Goal: Task Accomplishment & Management: Manage account settings

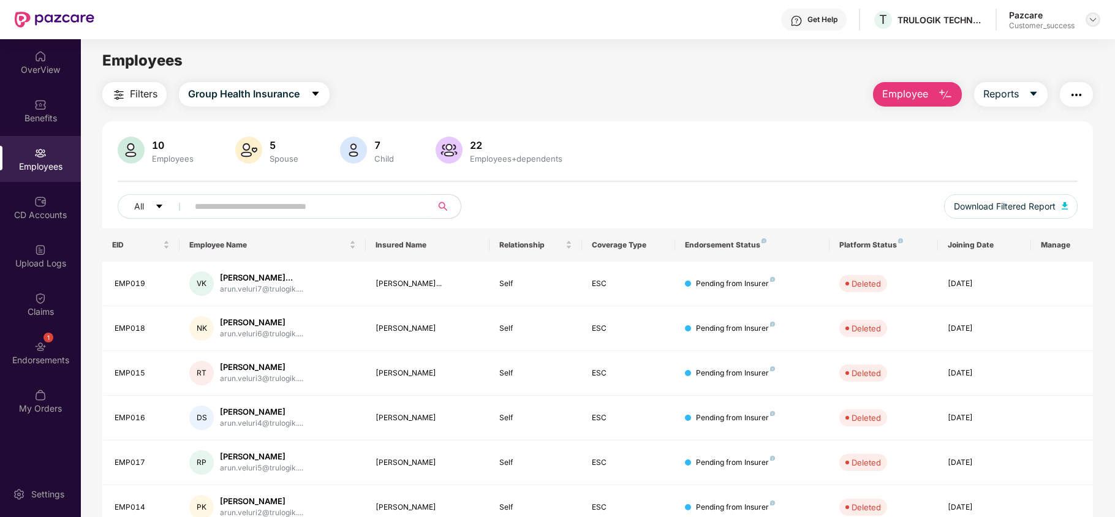
click at [1091, 18] on img at bounding box center [1093, 20] width 10 height 10
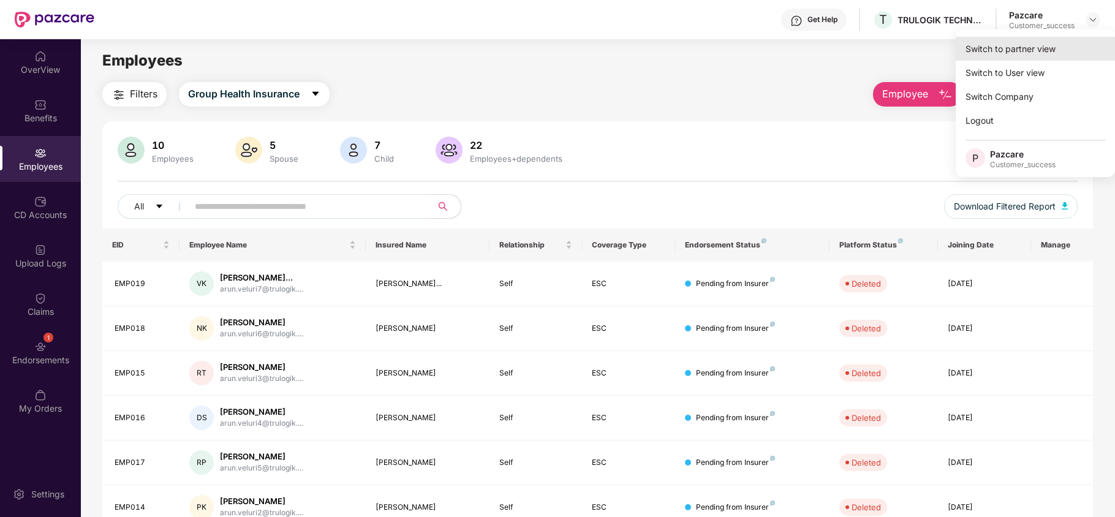
click at [1034, 54] on div "Switch to partner view" at bounding box center [1034, 49] width 159 height 24
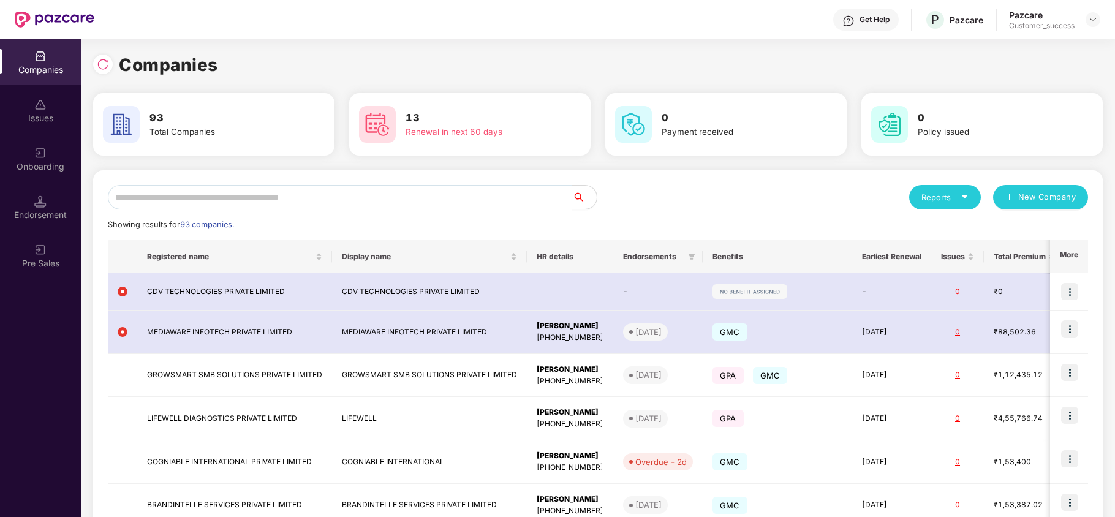
click at [284, 198] on input "text" at bounding box center [340, 197] width 464 height 24
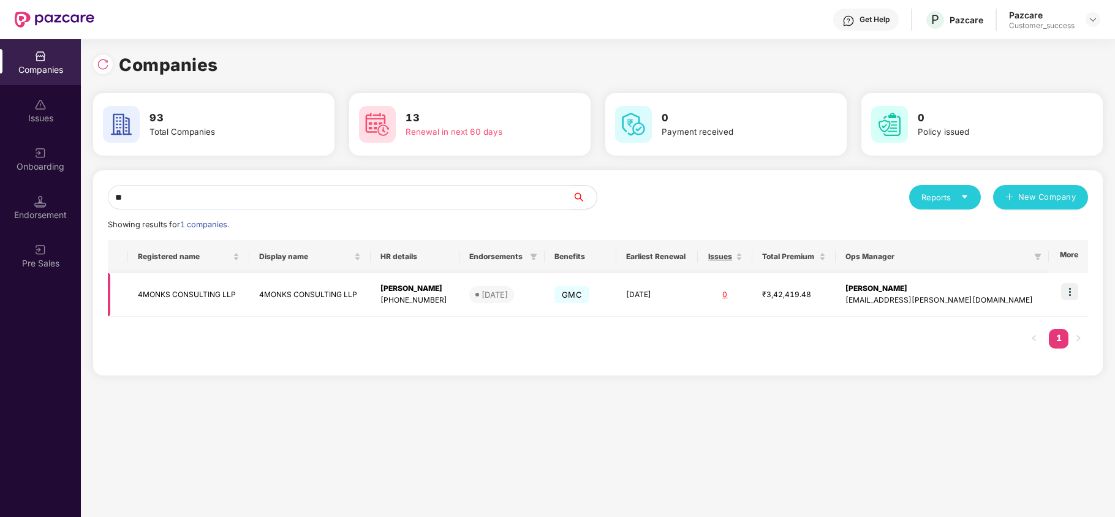
type input "**"
click at [1064, 287] on img at bounding box center [1069, 291] width 17 height 17
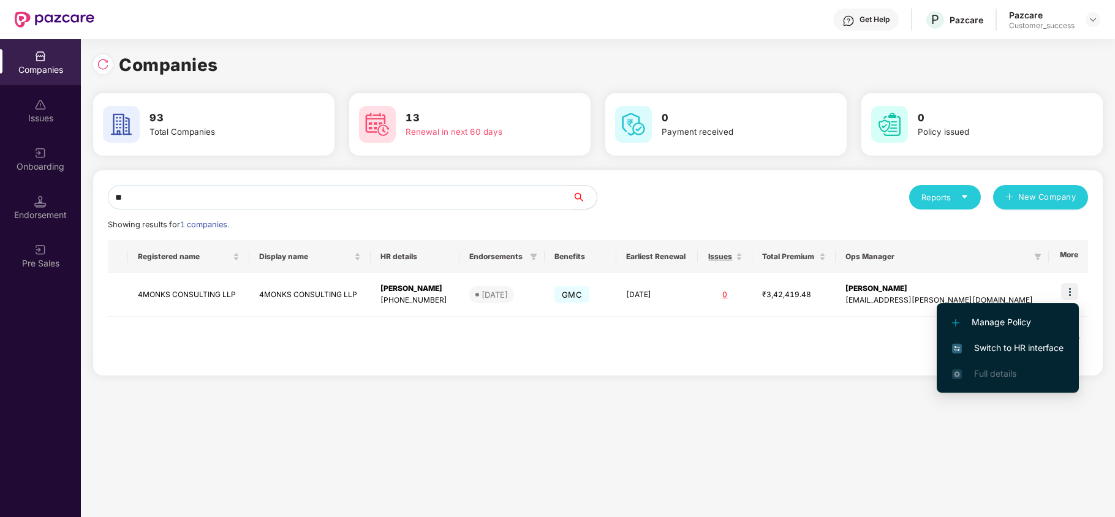
click at [987, 336] on li "Switch to HR interface" at bounding box center [1007, 348] width 142 height 26
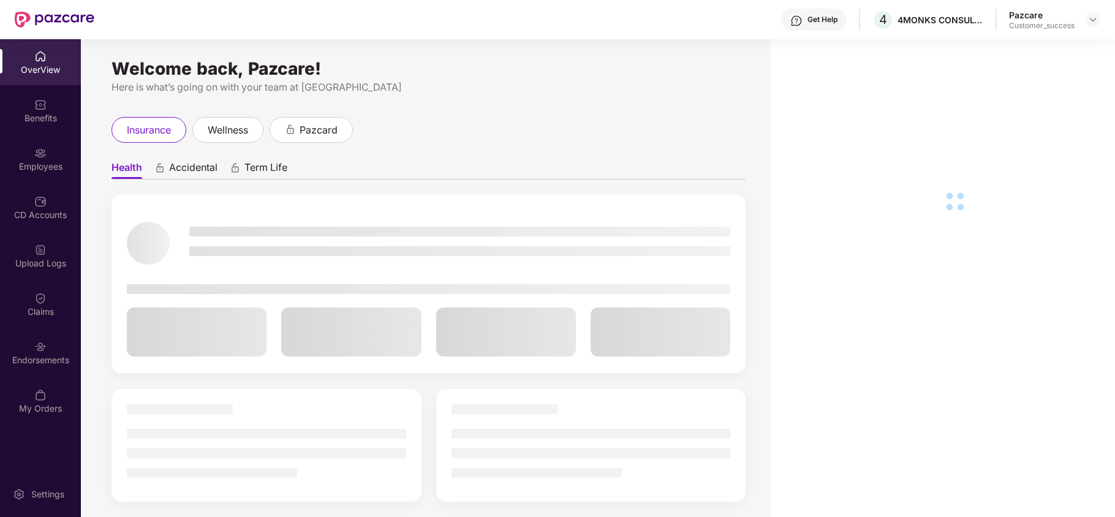
click at [10, 190] on div "CD Accounts" at bounding box center [40, 207] width 81 height 46
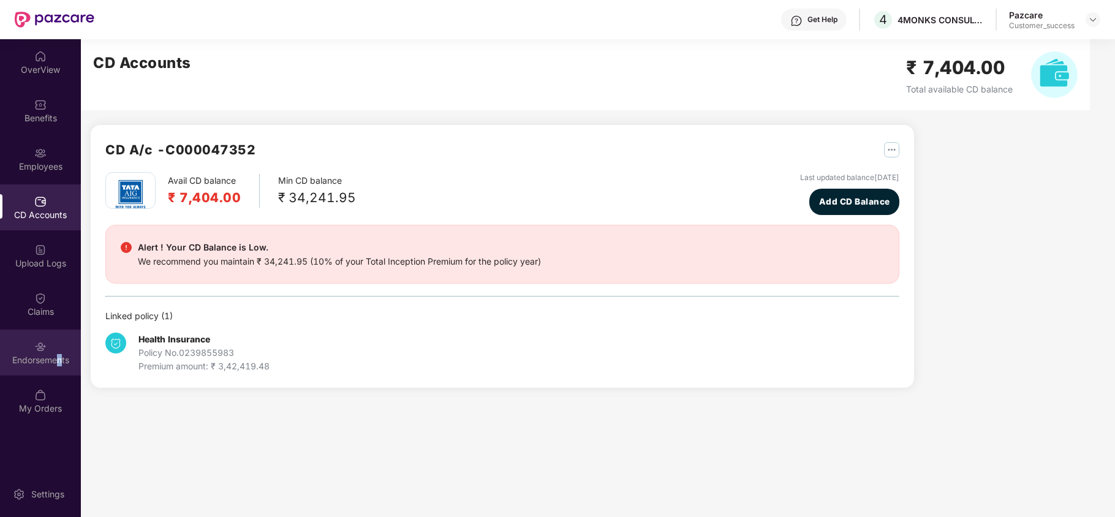
click at [60, 363] on div "Endorsements" at bounding box center [40, 360] width 81 height 12
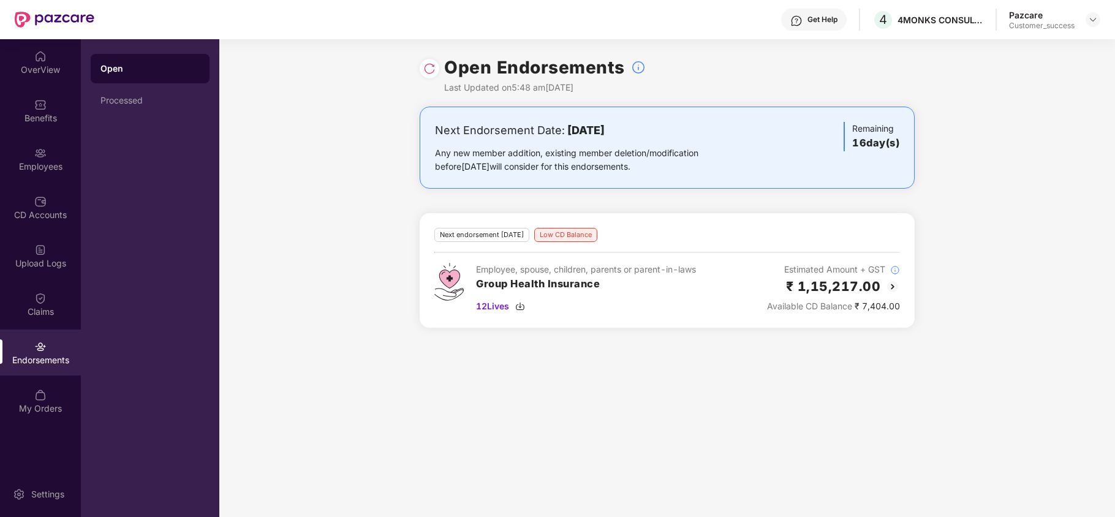
click at [887, 284] on img at bounding box center [892, 286] width 15 height 15
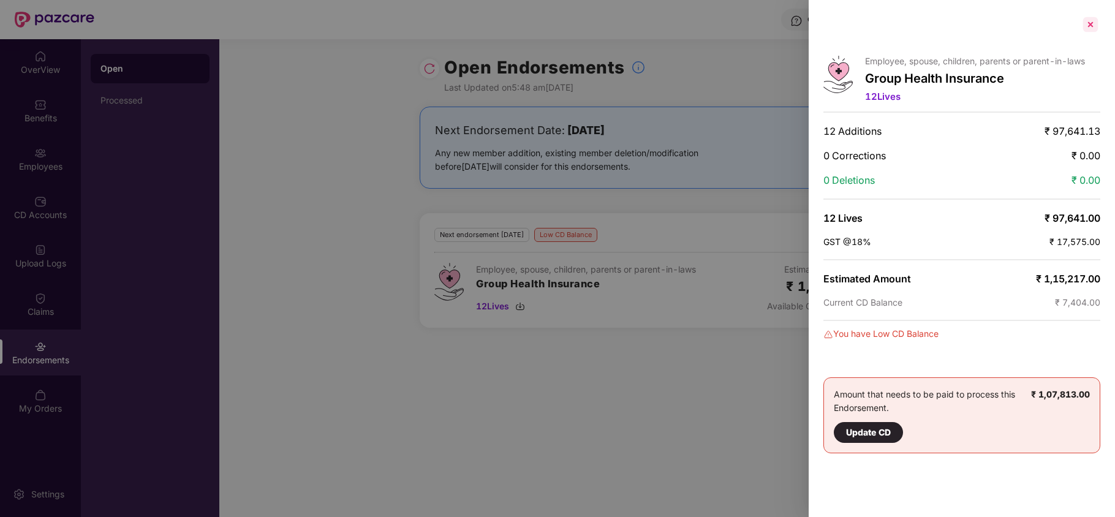
click at [1093, 28] on div at bounding box center [1090, 25] width 20 height 20
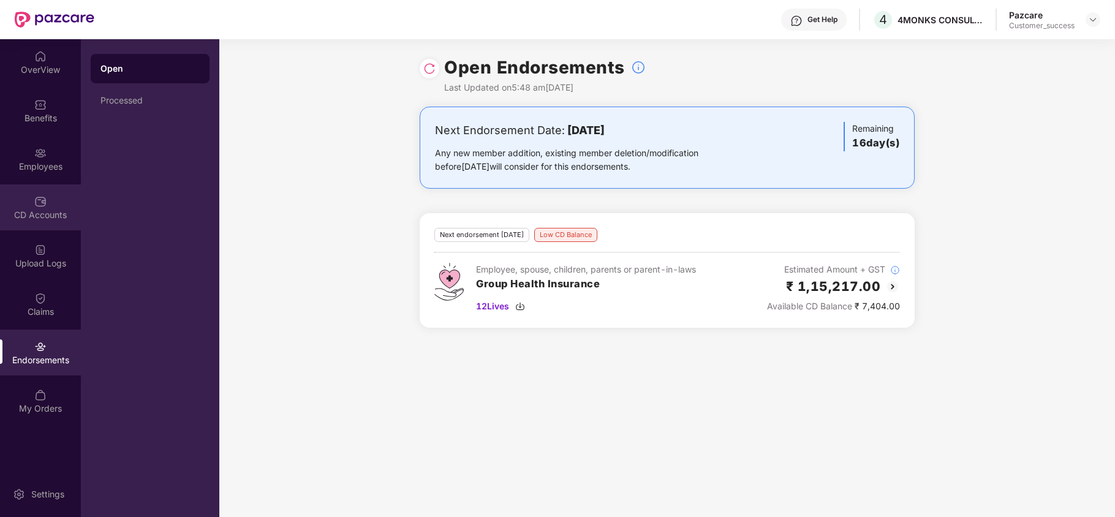
click at [58, 209] on div "CD Accounts" at bounding box center [40, 215] width 81 height 12
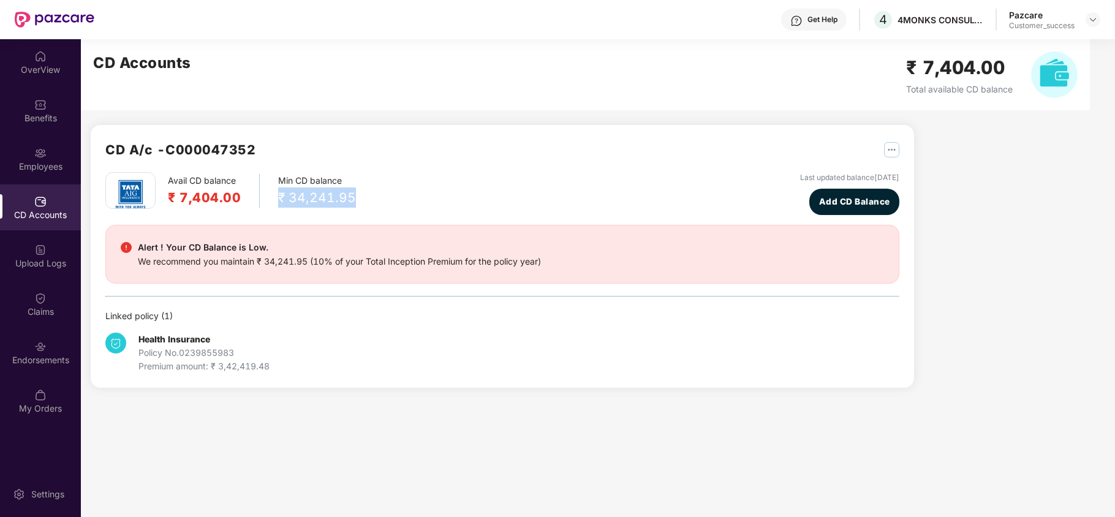
drag, startPoint x: 275, startPoint y: 199, endPoint x: 366, endPoint y: 208, distance: 91.7
click at [366, 207] on div "Avail CD balance ₹ 7,404.00 Min CD balance ₹ 34,241.95 Last updated balance [DA…" at bounding box center [502, 193] width 794 height 43
copy div "₹ 34,241.95"
click at [1096, 20] on img at bounding box center [1093, 20] width 10 height 10
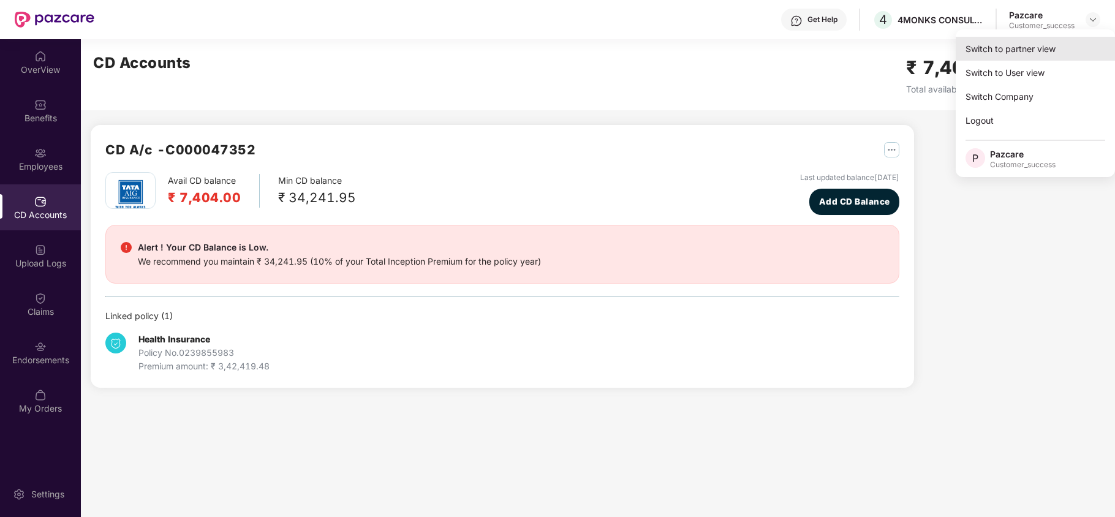
click at [1020, 57] on div "Switch to partner view" at bounding box center [1034, 49] width 159 height 24
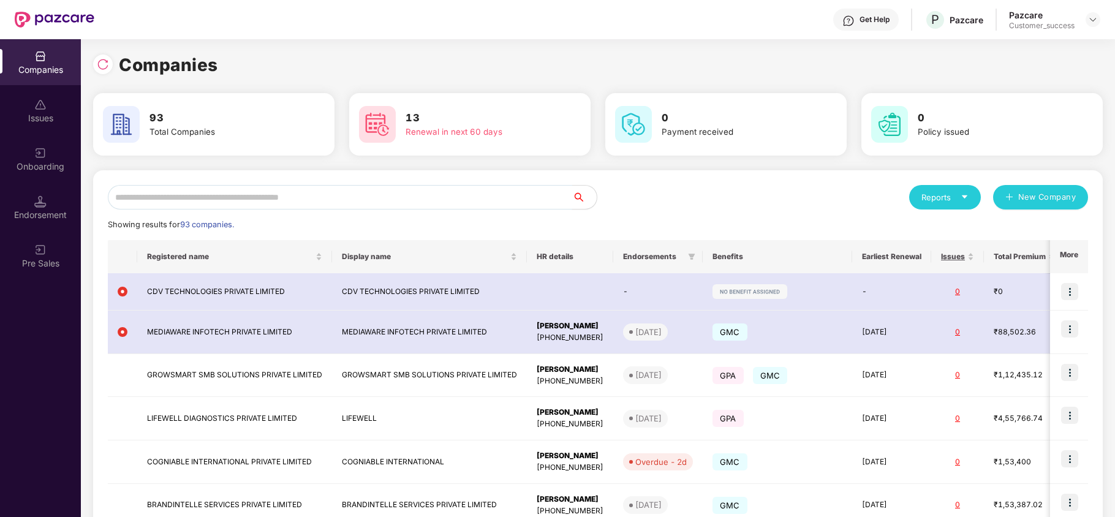
click at [534, 203] on input "text" at bounding box center [340, 197] width 464 height 24
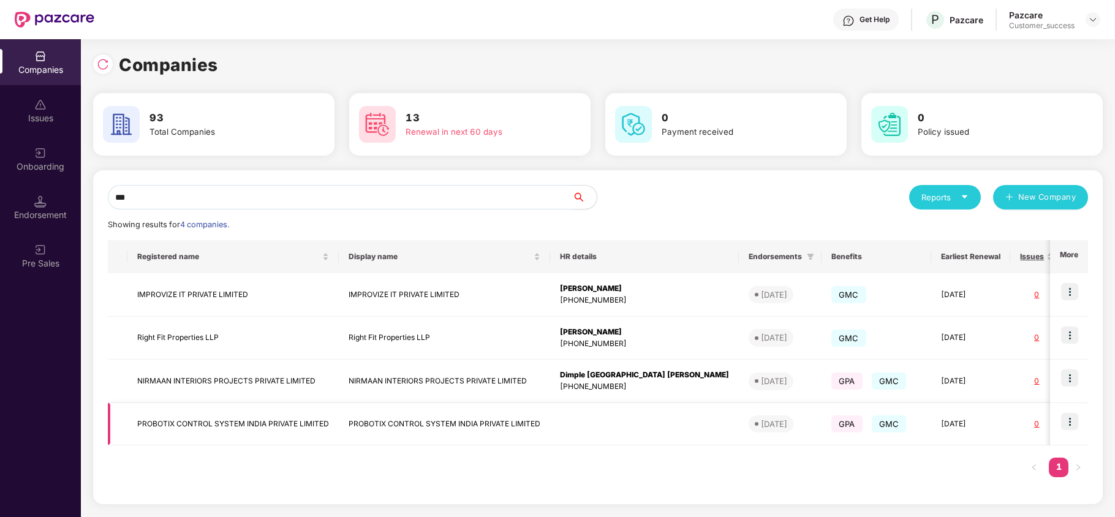
type input "***"
click at [1078, 423] on img at bounding box center [1069, 421] width 17 height 17
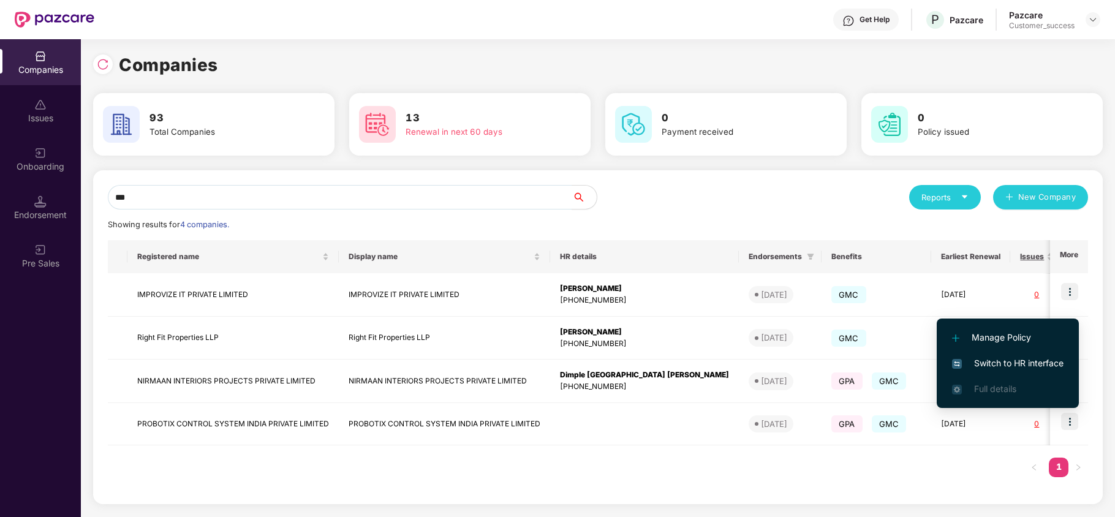
click at [1006, 351] on li "Switch to HR interface" at bounding box center [1007, 363] width 142 height 26
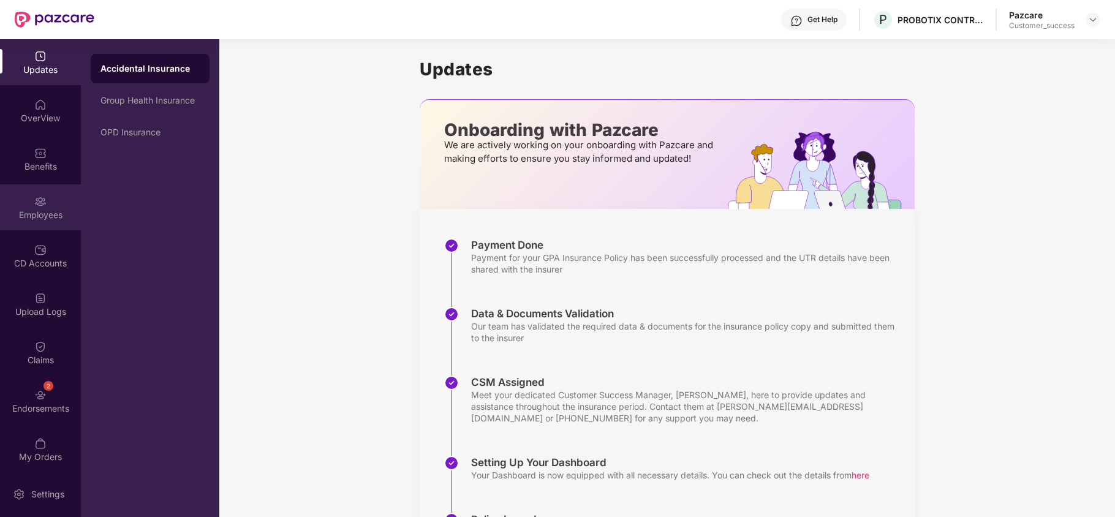
click at [34, 189] on div "Employees" at bounding box center [40, 207] width 81 height 46
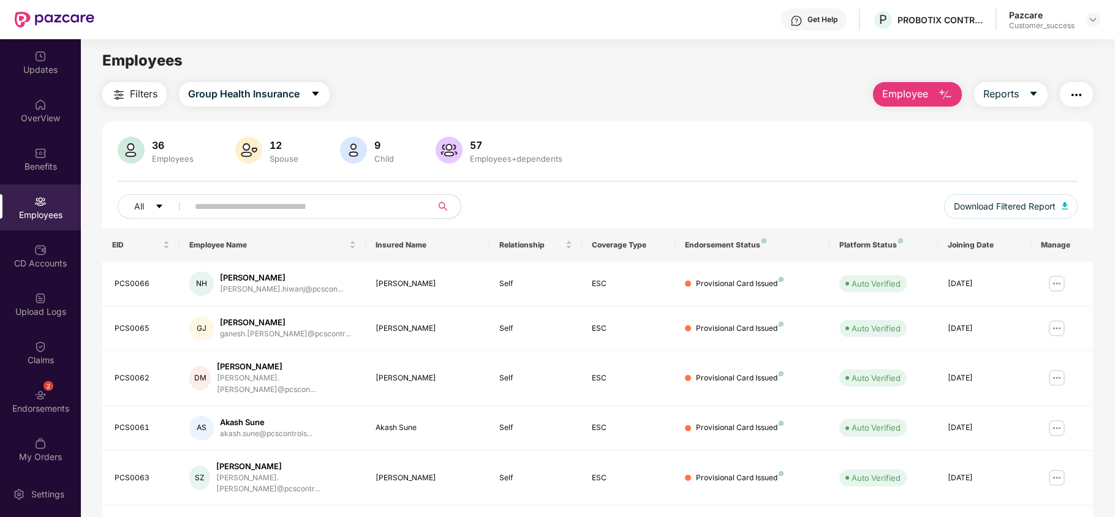
click at [310, 198] on input "text" at bounding box center [305, 206] width 220 height 18
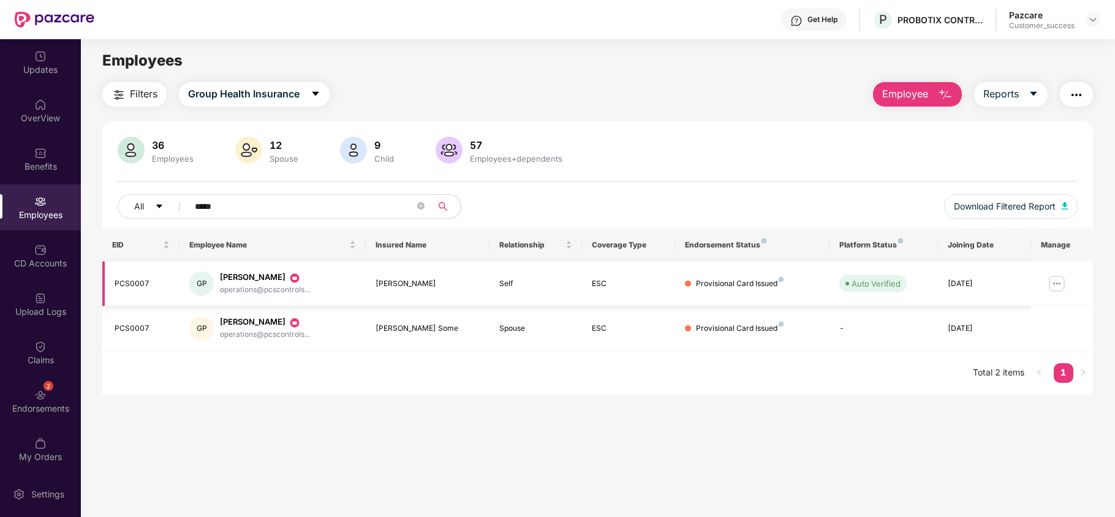
type input "*****"
click at [1056, 282] on img at bounding box center [1057, 284] width 20 height 20
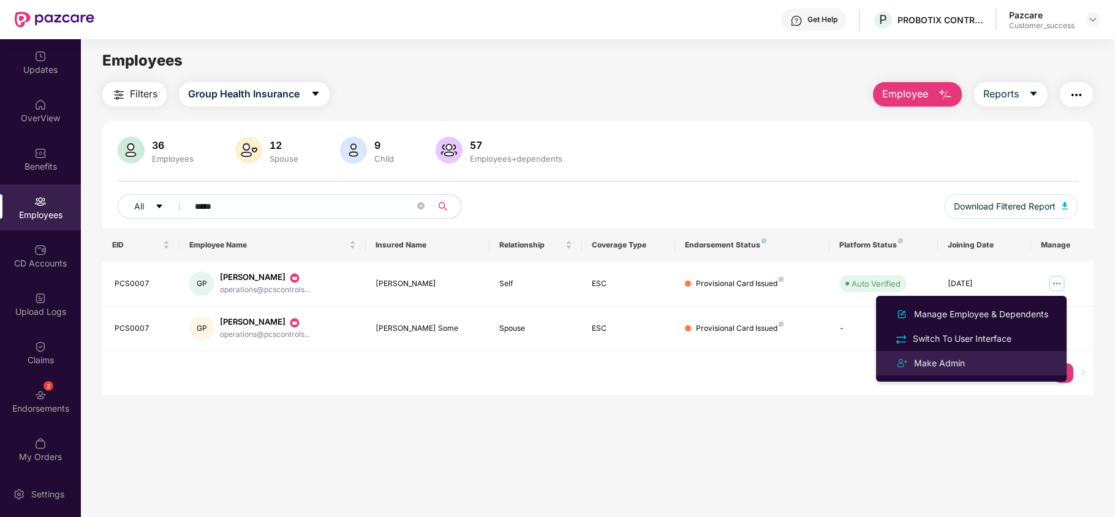
click at [965, 354] on li "Make Admin" at bounding box center [971, 363] width 190 height 24
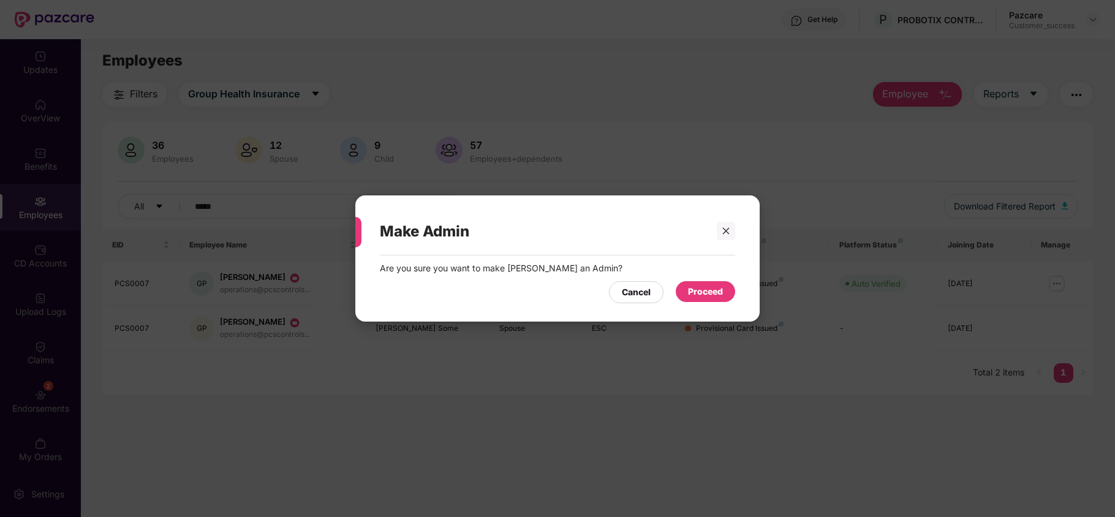
click at [705, 290] on div "Proceed" at bounding box center [705, 291] width 35 height 13
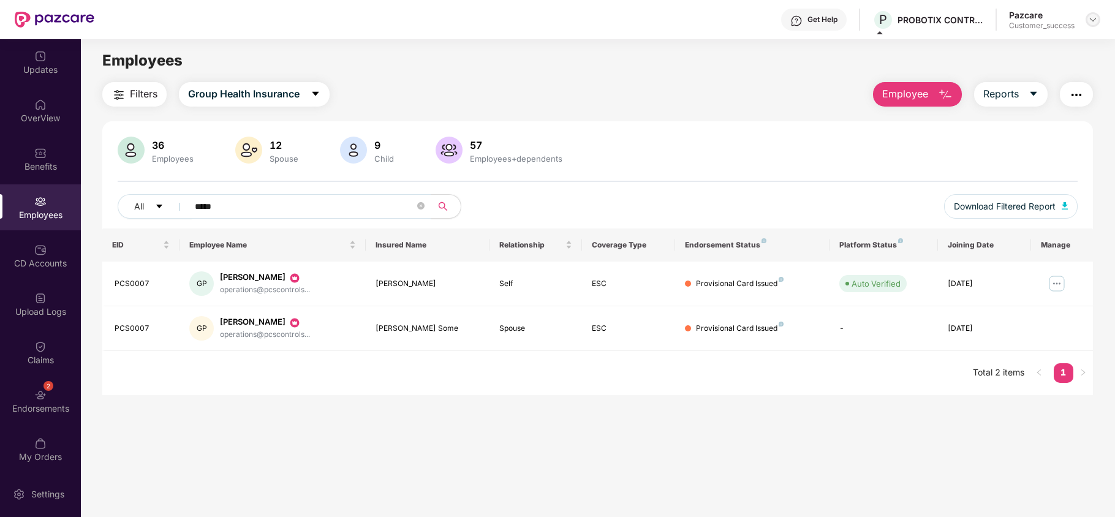
click at [1083, 16] on div "Pazcare Customer_success" at bounding box center [1054, 19] width 91 height 21
click at [1091, 21] on img at bounding box center [1093, 20] width 10 height 10
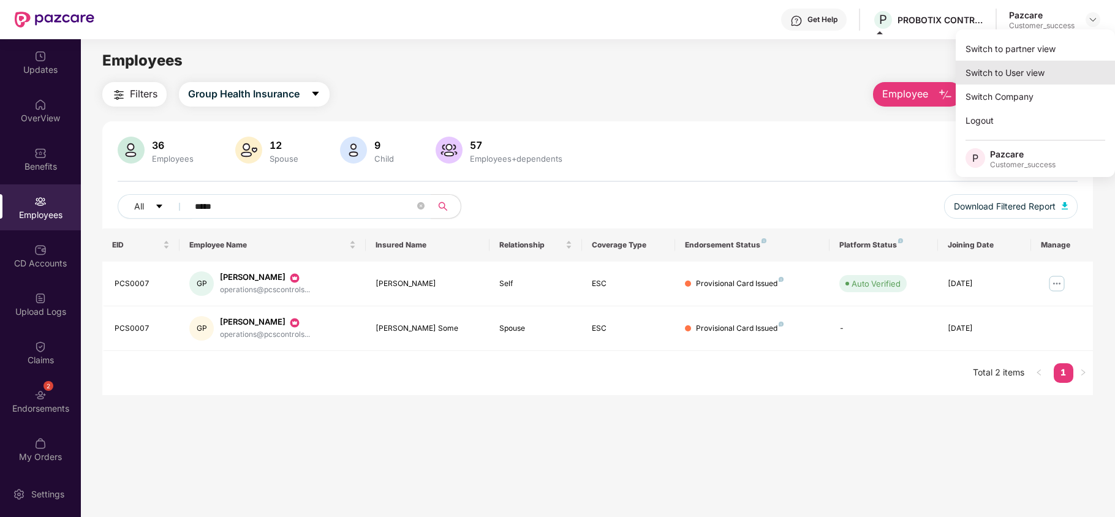
click at [1034, 62] on div "Switch to User view" at bounding box center [1034, 73] width 159 height 24
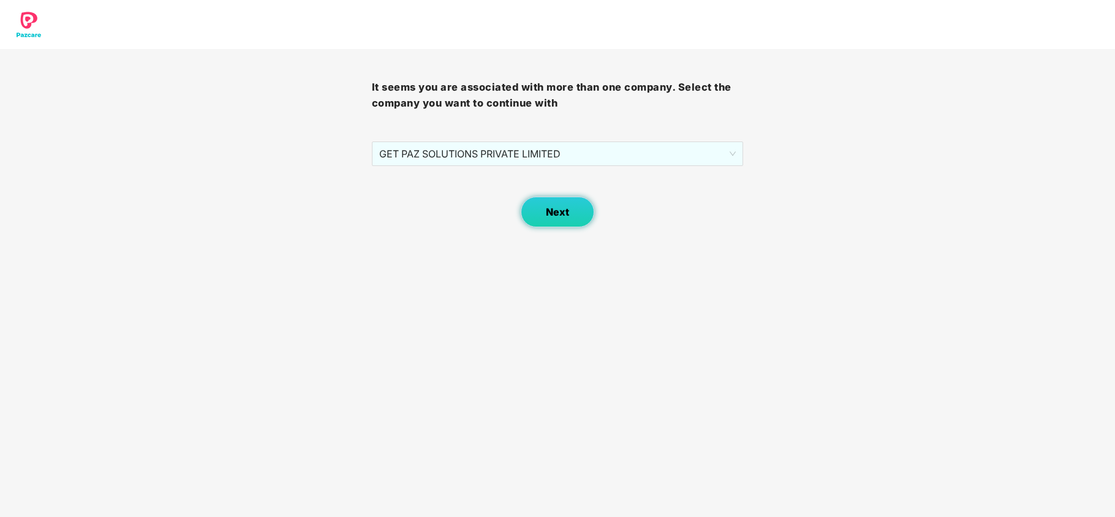
click at [547, 207] on span "Next" at bounding box center [557, 212] width 23 height 12
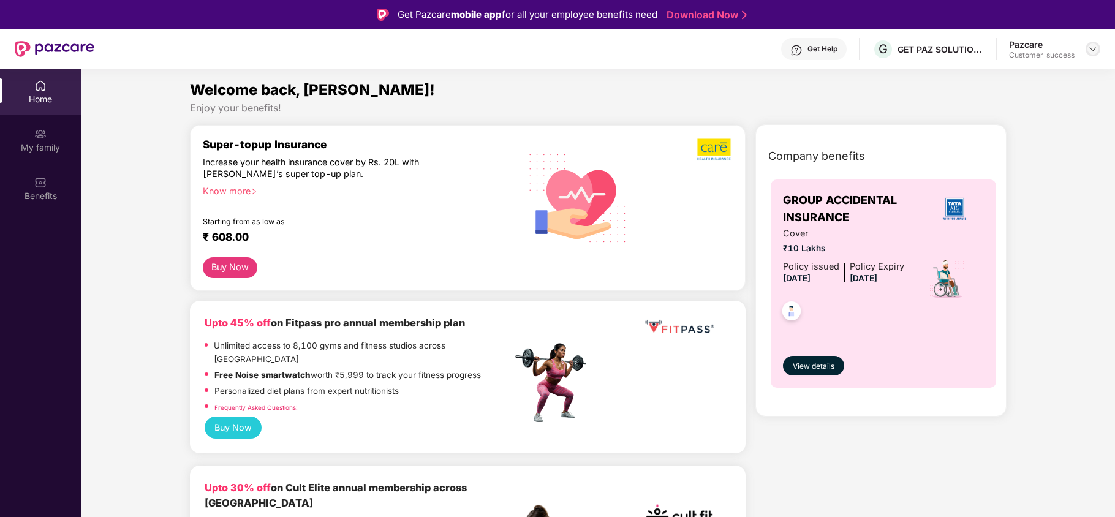
click at [1093, 50] on img at bounding box center [1093, 49] width 10 height 10
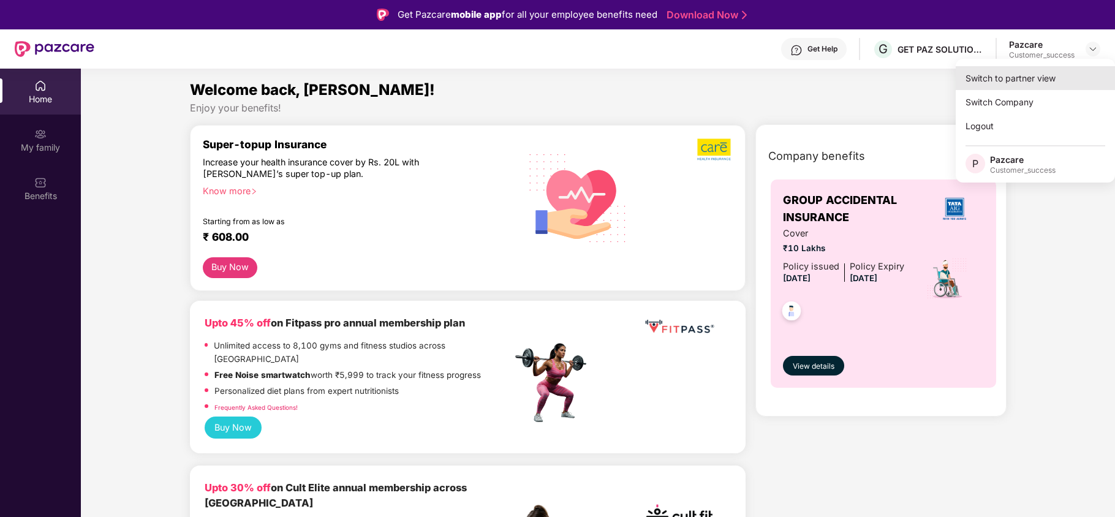
click at [990, 84] on div "Switch to partner view" at bounding box center [1034, 78] width 159 height 24
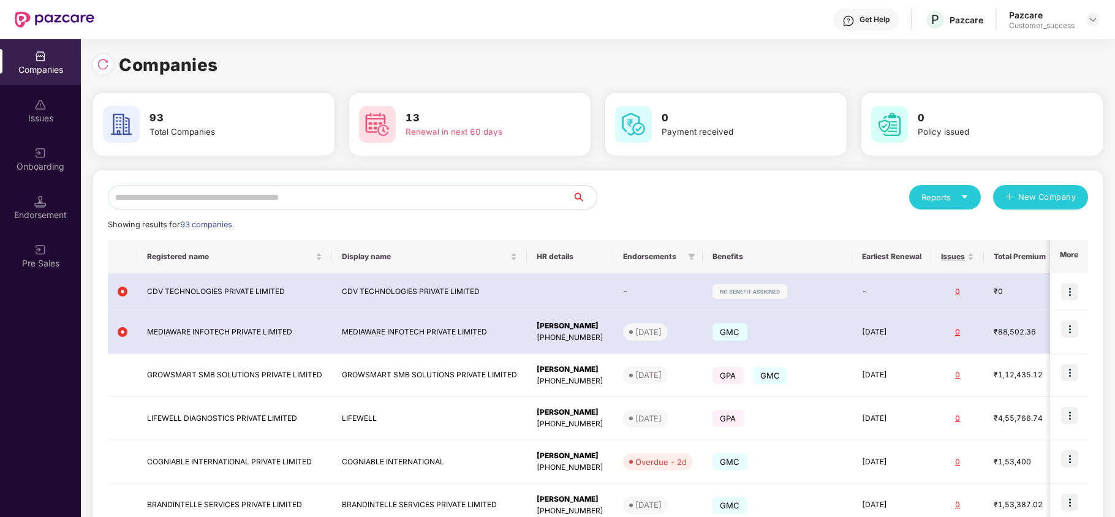
click at [375, 201] on input "text" at bounding box center [340, 197] width 464 height 24
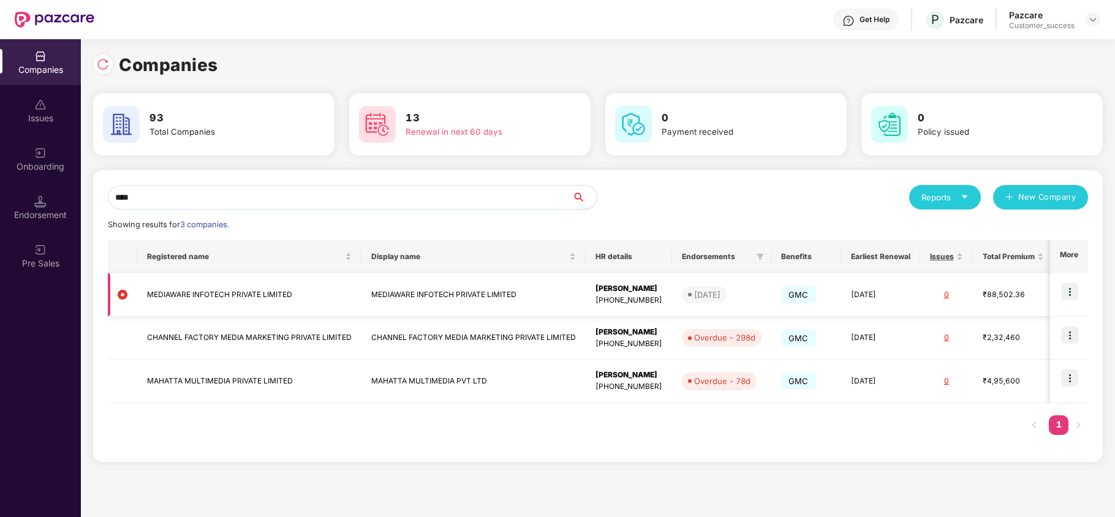
type input "****"
click at [1076, 295] on img at bounding box center [1069, 291] width 17 height 17
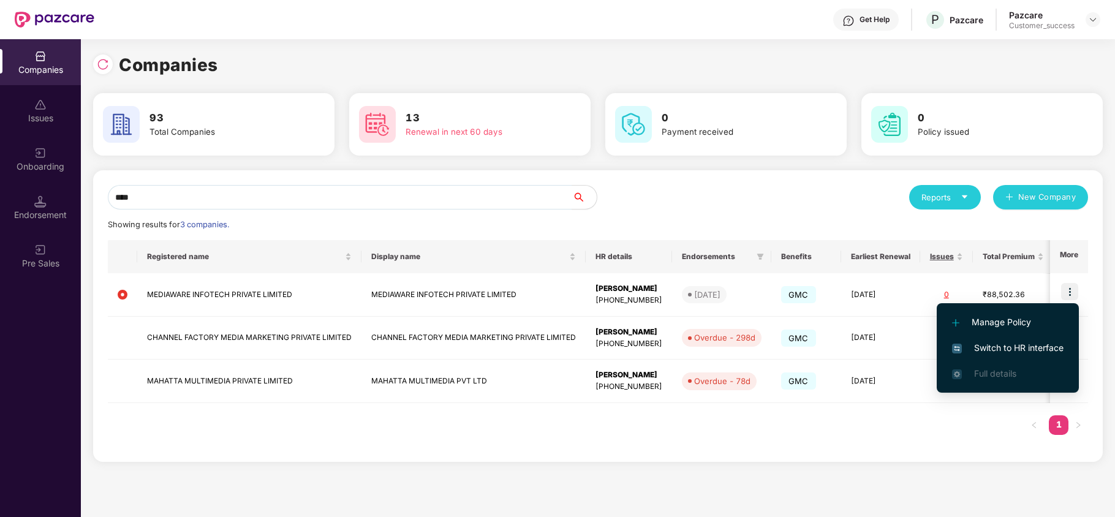
click at [1034, 349] on span "Switch to HR interface" at bounding box center [1007, 347] width 111 height 13
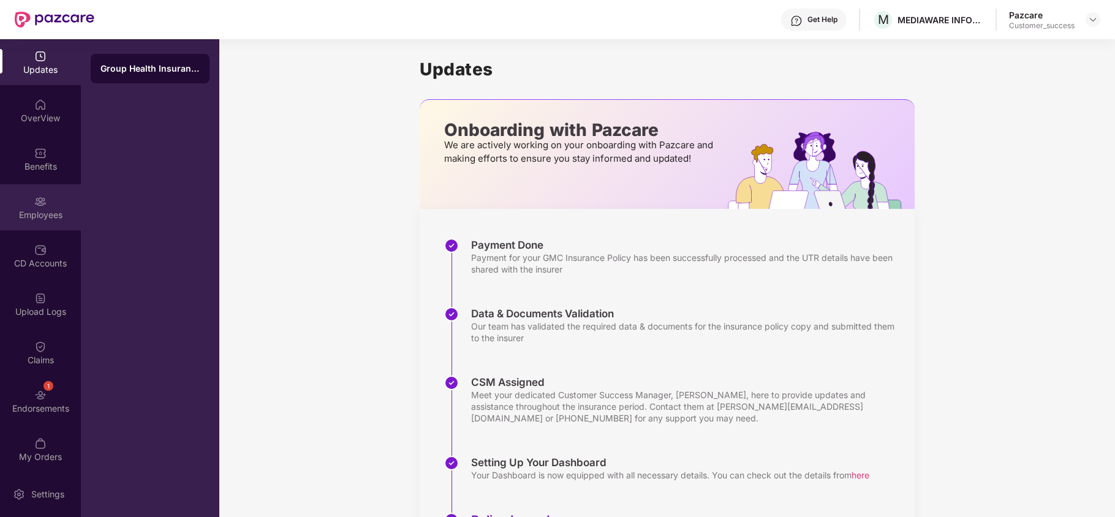
click at [25, 219] on div "Employees" at bounding box center [40, 215] width 81 height 12
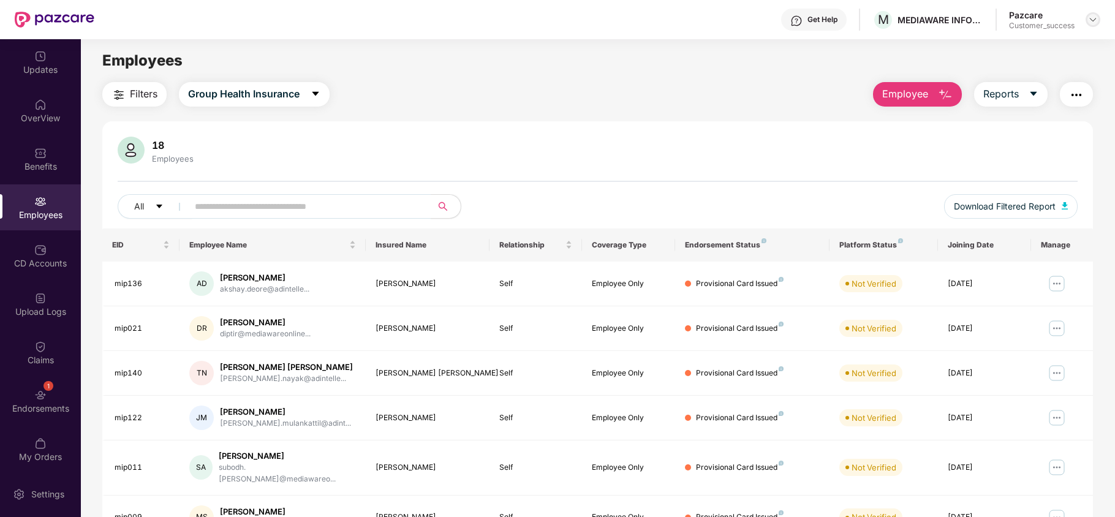
click at [1097, 20] on div at bounding box center [1092, 19] width 15 height 15
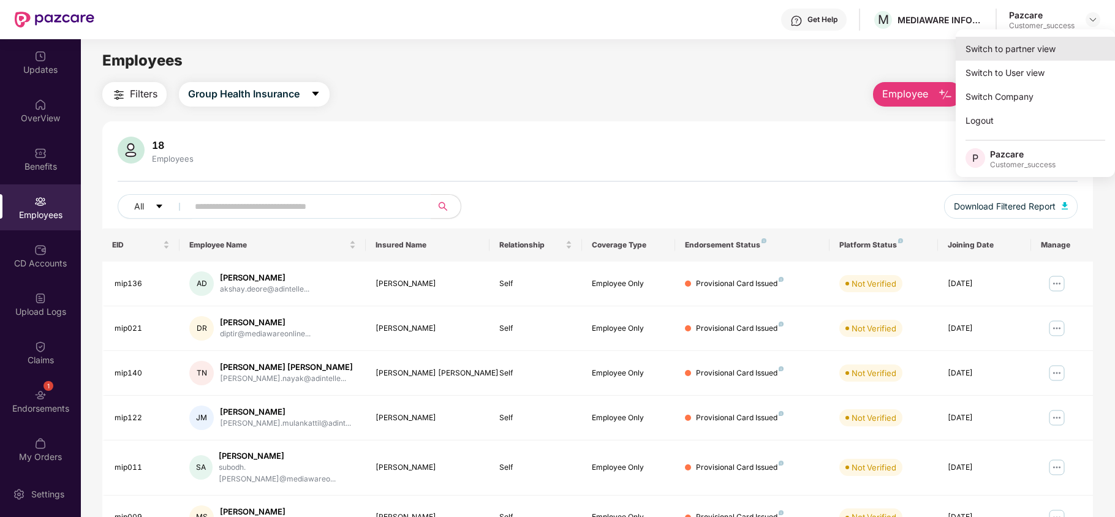
click at [1035, 56] on div "Switch to partner view" at bounding box center [1034, 49] width 159 height 24
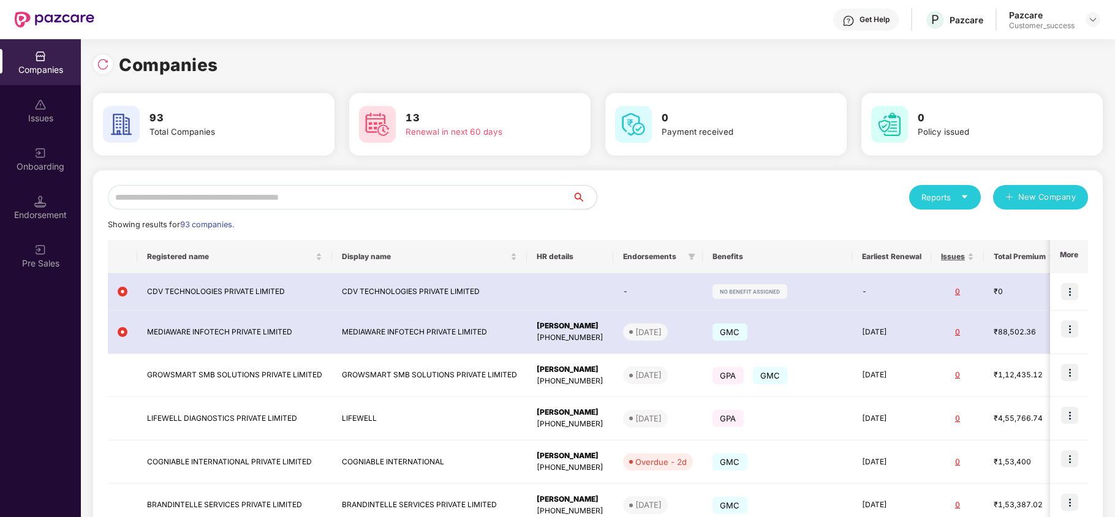
click at [462, 186] on input "text" at bounding box center [340, 197] width 464 height 24
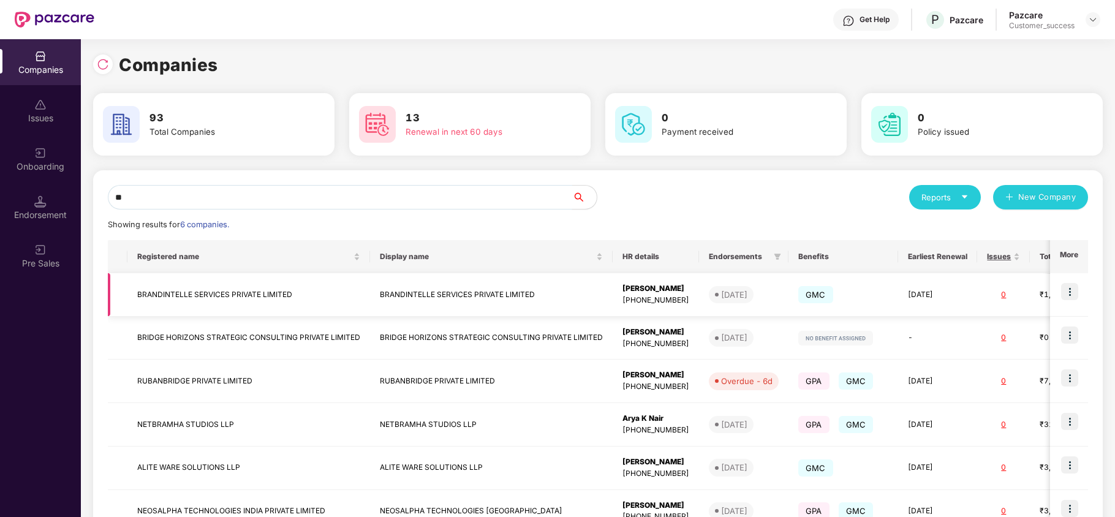
type input "**"
copy td "BRANDINTELLE SERVICES PRIVATE LIMITED"
drag, startPoint x: 293, startPoint y: 295, endPoint x: 131, endPoint y: 287, distance: 161.9
click at [131, 287] on td "BRANDINTELLE SERVICES PRIVATE LIMITED" at bounding box center [248, 294] width 243 height 43
